Goal: Task Accomplishment & Management: Manage account settings

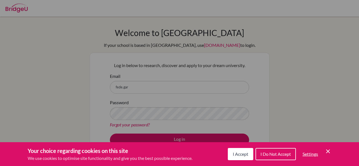
click at [328, 151] on icon "Save and close" at bounding box center [328, 151] width 4 height 4
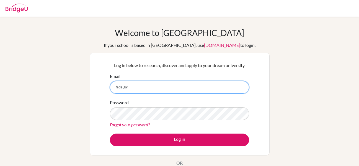
click at [149, 88] on input "fede.gar" at bounding box center [179, 87] width 139 height 13
type input "[EMAIL_ADDRESS][PERSON_NAME][PERSON_NAME][DOMAIN_NAME]"
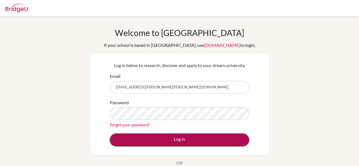
click at [181, 137] on button "Log in" at bounding box center [179, 139] width 139 height 13
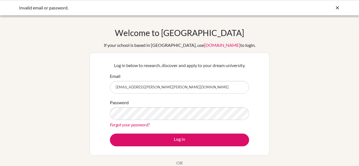
click at [132, 122] on link "Forgot your password?" at bounding box center [130, 124] width 40 height 5
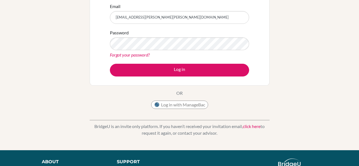
scroll to position [70, 0]
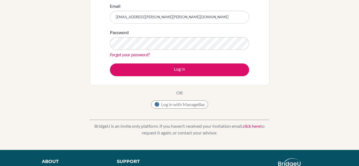
click at [129, 55] on link "Forgot your password?" at bounding box center [130, 54] width 40 height 5
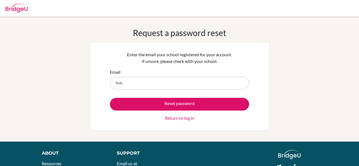
type input "[EMAIL_ADDRESS][PERSON_NAME][PERSON_NAME][DOMAIN_NAME]"
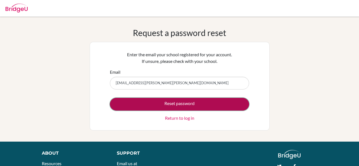
click at [192, 104] on button "Reset password" at bounding box center [179, 104] width 139 height 13
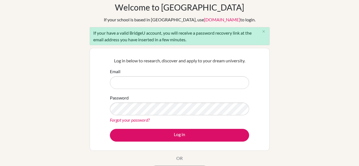
scroll to position [26, 0]
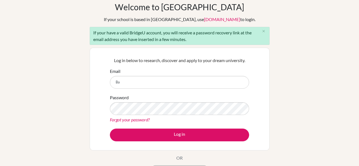
type input "B"
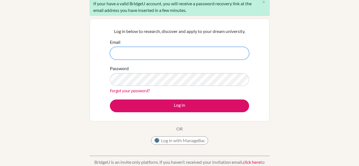
scroll to position [54, 0]
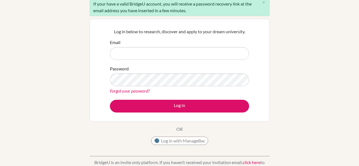
click at [129, 89] on link "Forgot your password?" at bounding box center [130, 90] width 40 height 5
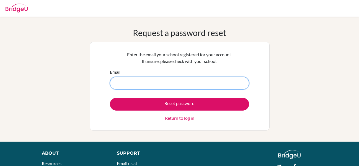
click at [129, 87] on input "Email" at bounding box center [179, 83] width 139 height 13
type input "[EMAIL_ADDRESS][PERSON_NAME][PERSON_NAME][DOMAIN_NAME]"
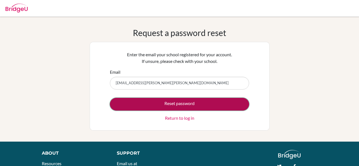
click at [158, 103] on button "Reset password" at bounding box center [179, 104] width 139 height 13
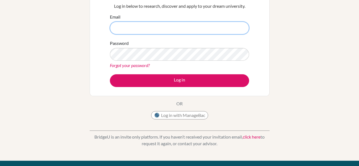
scroll to position [66, 0]
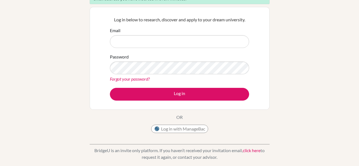
click at [137, 80] on link "Forgot your password?" at bounding box center [130, 78] width 40 height 5
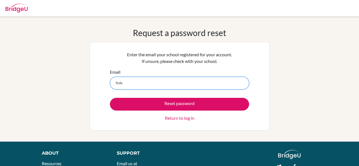
type input "[EMAIL_ADDRESS][PERSON_NAME][PERSON_NAME][DOMAIN_NAME]"
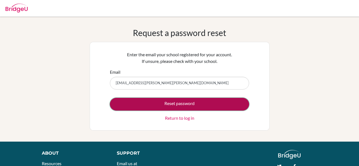
click at [178, 106] on button "Reset password" at bounding box center [179, 104] width 139 height 13
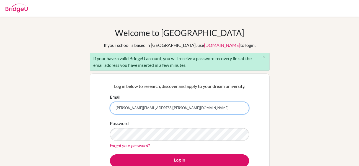
type input "[PERSON_NAME][EMAIL_ADDRESS][PERSON_NAME][DOMAIN_NAME]"
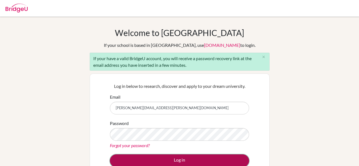
click at [168, 157] on button "Log in" at bounding box center [179, 160] width 139 height 13
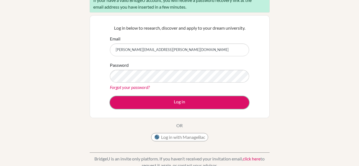
scroll to position [58, 0]
